Goal: Task Accomplishment & Management: Complete application form

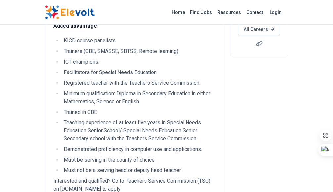
scroll to position [264, 0]
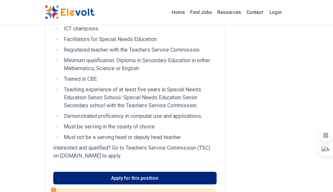
click at [112, 172] on link "Apply for this position" at bounding box center [134, 178] width 163 height 13
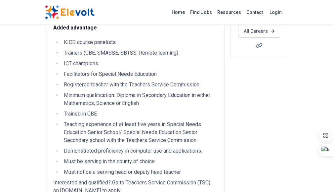
scroll to position [231, 0]
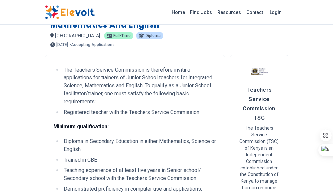
scroll to position [0, 0]
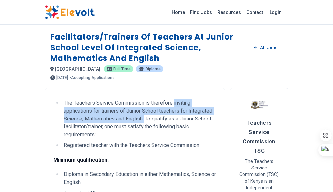
drag, startPoint x: 134, startPoint y: 91, endPoint x: 175, endPoint y: 101, distance: 42.3
click at [175, 101] on li "The Teachers Service Commission is therefore inviting applications for trainers…" at bounding box center [139, 119] width 155 height 40
drag, startPoint x: 159, startPoint y: 99, endPoint x: 155, endPoint y: 95, distance: 5.6
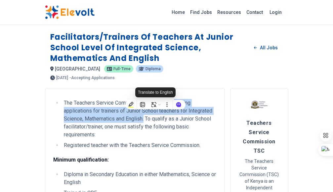
copy li "inviting applications for trainers of Junior School teachers for Integrated Sci…"
